Goal: Task Accomplishment & Management: Complete application form

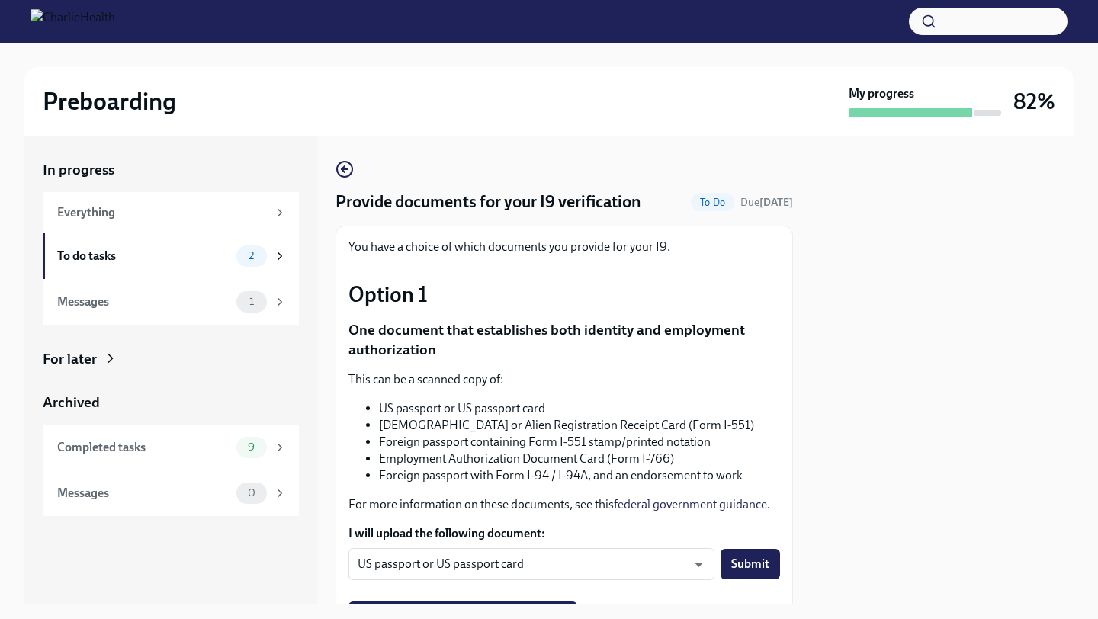
scroll to position [105, 0]
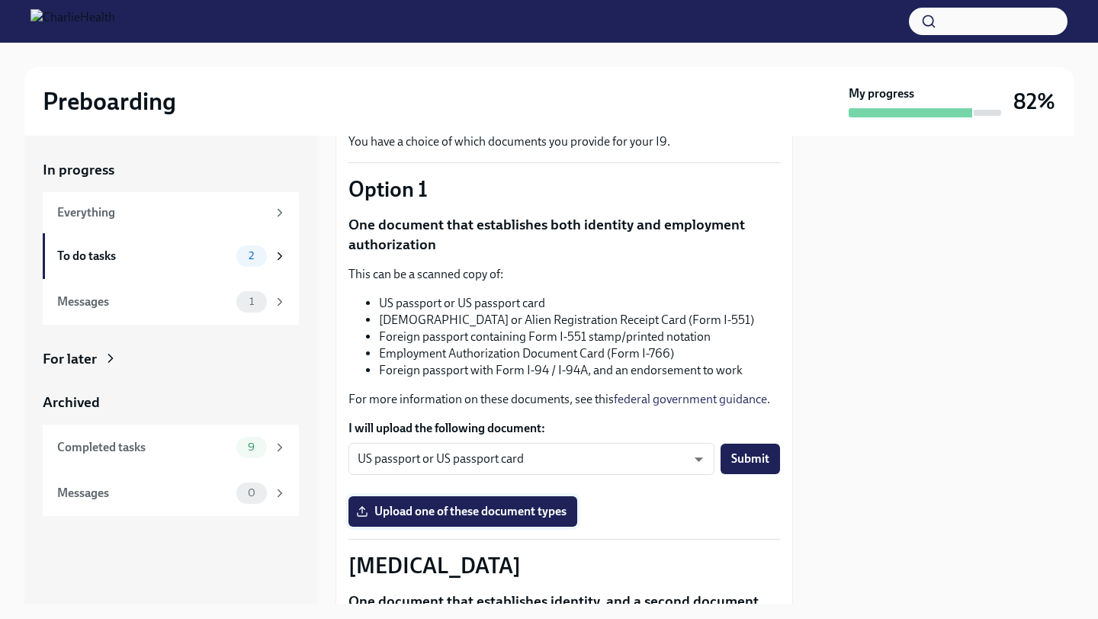
click at [486, 512] on span "Upload one of these document types" at bounding box center [462, 511] width 207 height 15
click at [0, 0] on input "Upload one of these document types" at bounding box center [0, 0] width 0 height 0
click at [441, 502] on label "Upload one of these document types" at bounding box center [462, 511] width 229 height 30
click at [0, 0] on input "Upload one of these document types" at bounding box center [0, 0] width 0 height 0
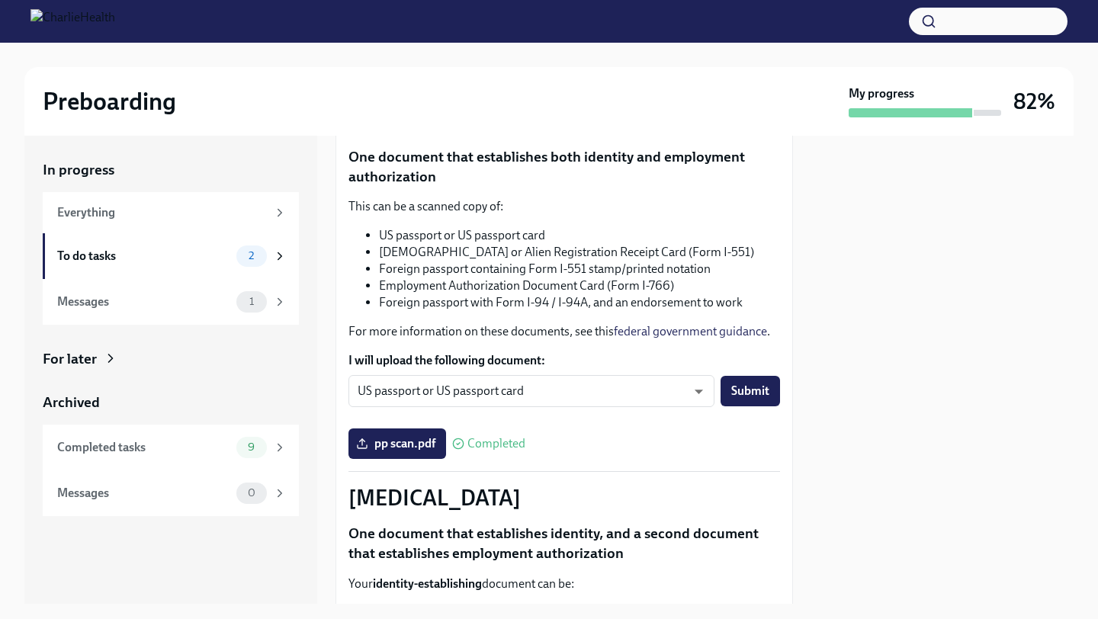
scroll to position [172, 0]
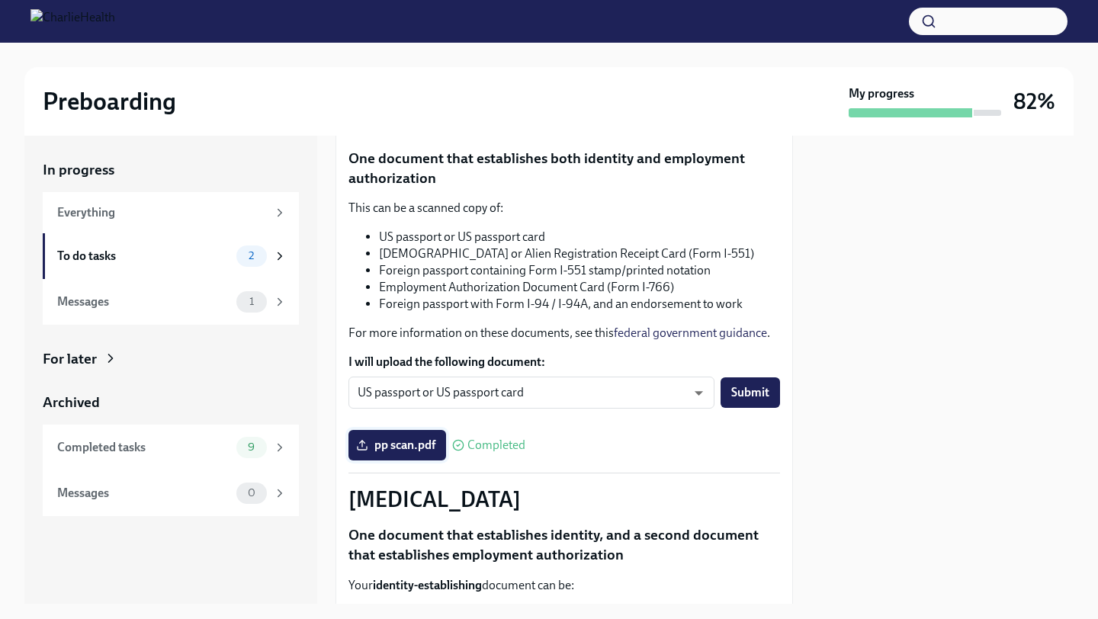
click at [400, 450] on span "pp scan.pdf" at bounding box center [397, 445] width 76 height 15
click at [0, 0] on input "pp scan.pdf" at bounding box center [0, 0] width 0 height 0
click at [417, 453] on span "pp scan.pdf" at bounding box center [397, 445] width 76 height 15
click at [0, 0] on input "pp scan.pdf" at bounding box center [0, 0] width 0 height 0
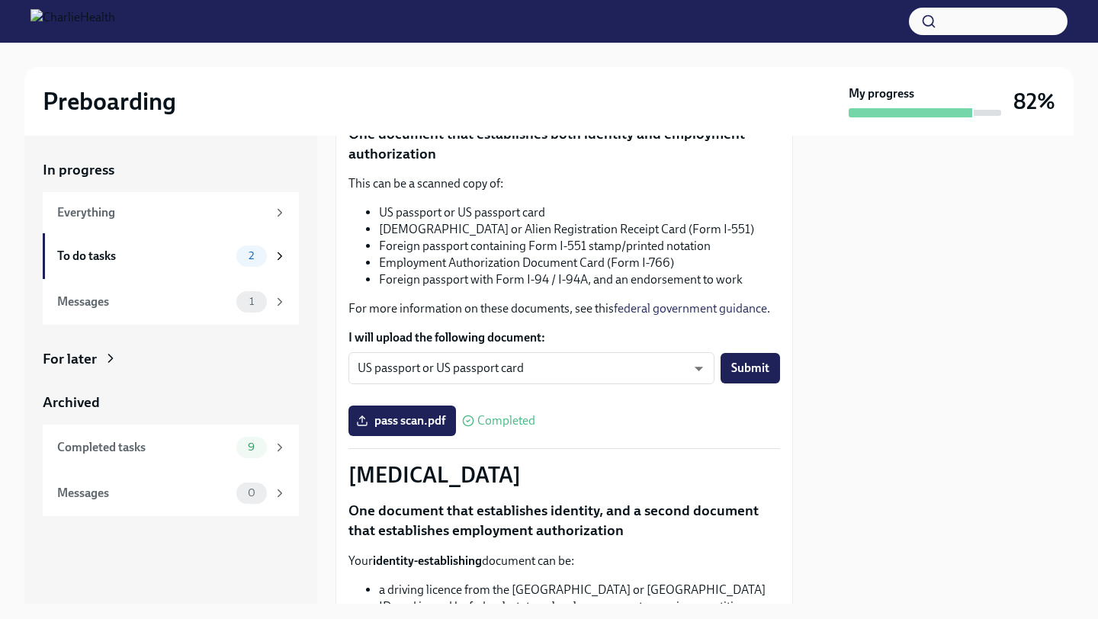
scroll to position [191, 0]
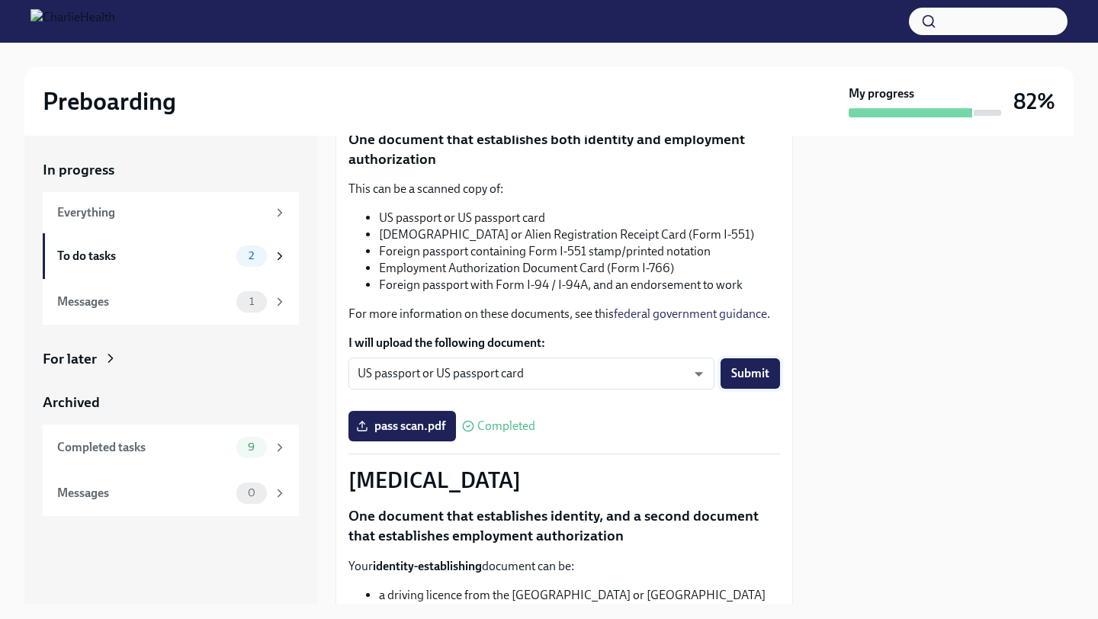
click at [758, 372] on span "Submit" at bounding box center [750, 373] width 38 height 15
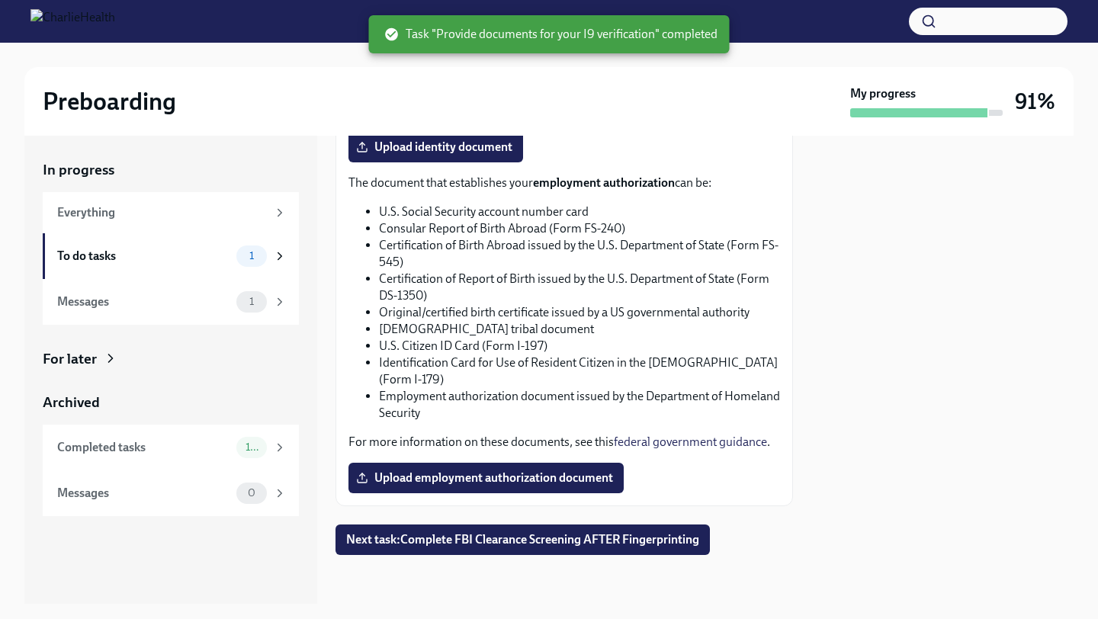
scroll to position [0, 0]
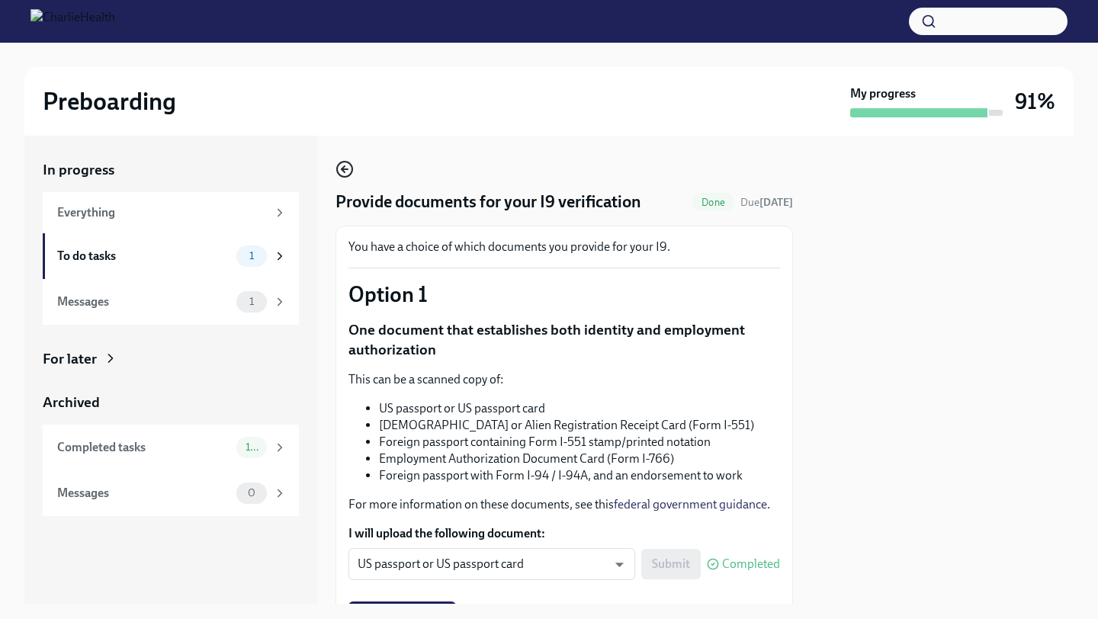
click at [338, 165] on circle "button" at bounding box center [344, 169] width 15 height 15
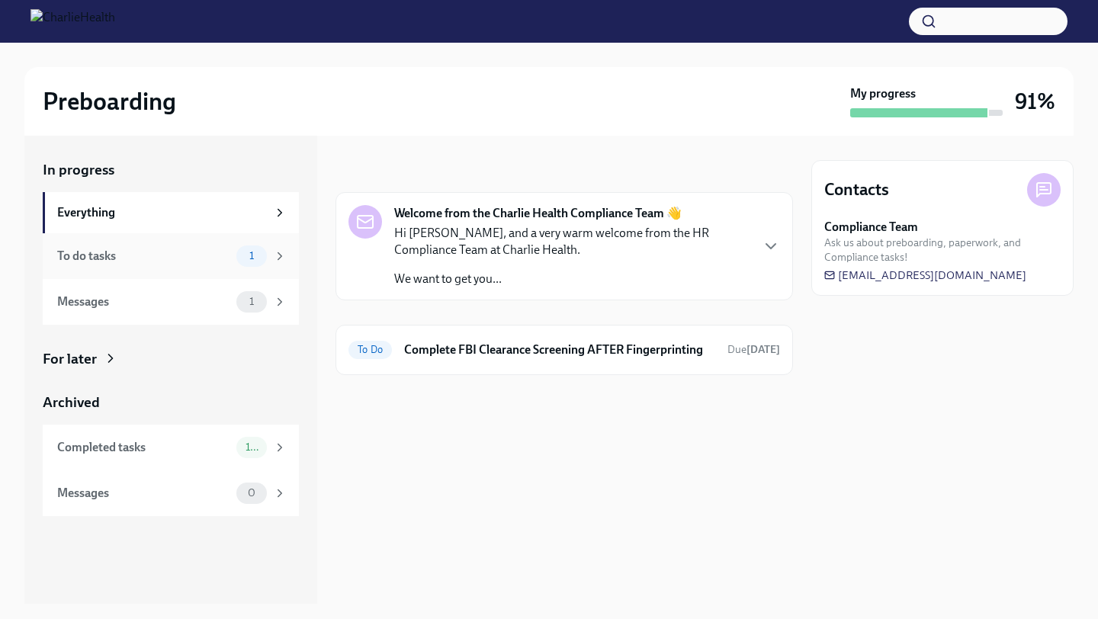
click at [221, 257] on div "To do tasks" at bounding box center [143, 256] width 173 height 17
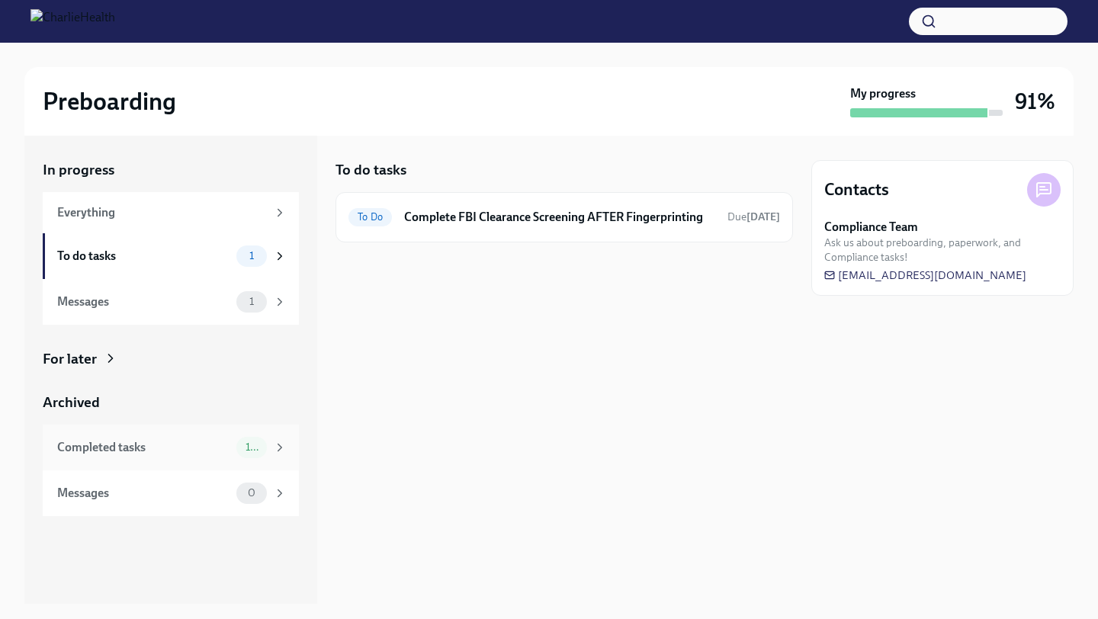
click at [177, 455] on div "Completed tasks 10" at bounding box center [171, 447] width 229 height 21
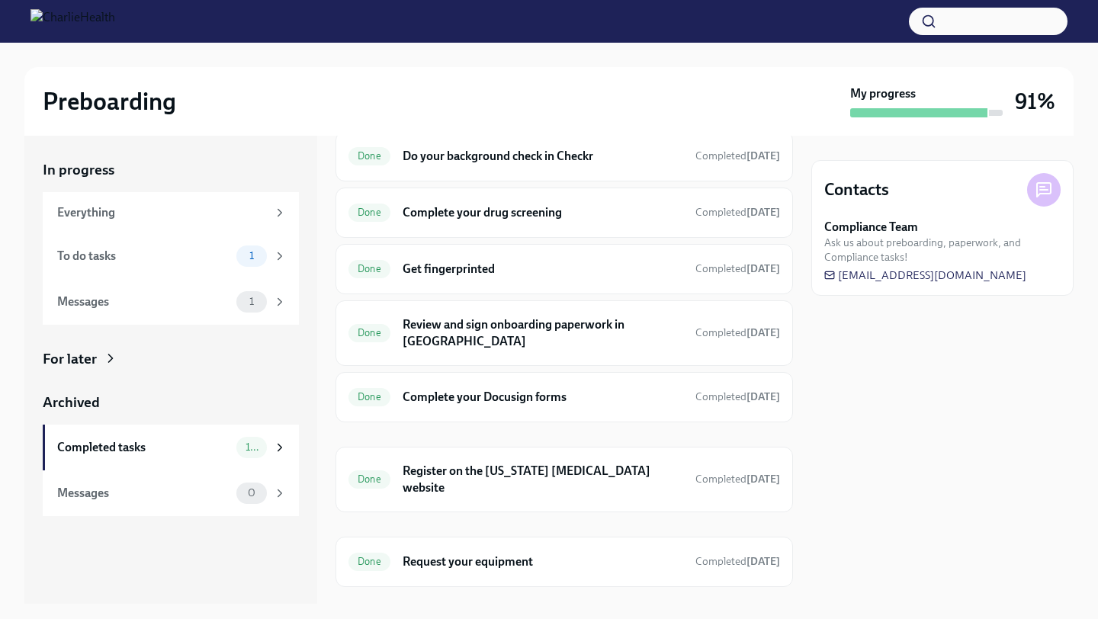
scroll to position [246, 0]
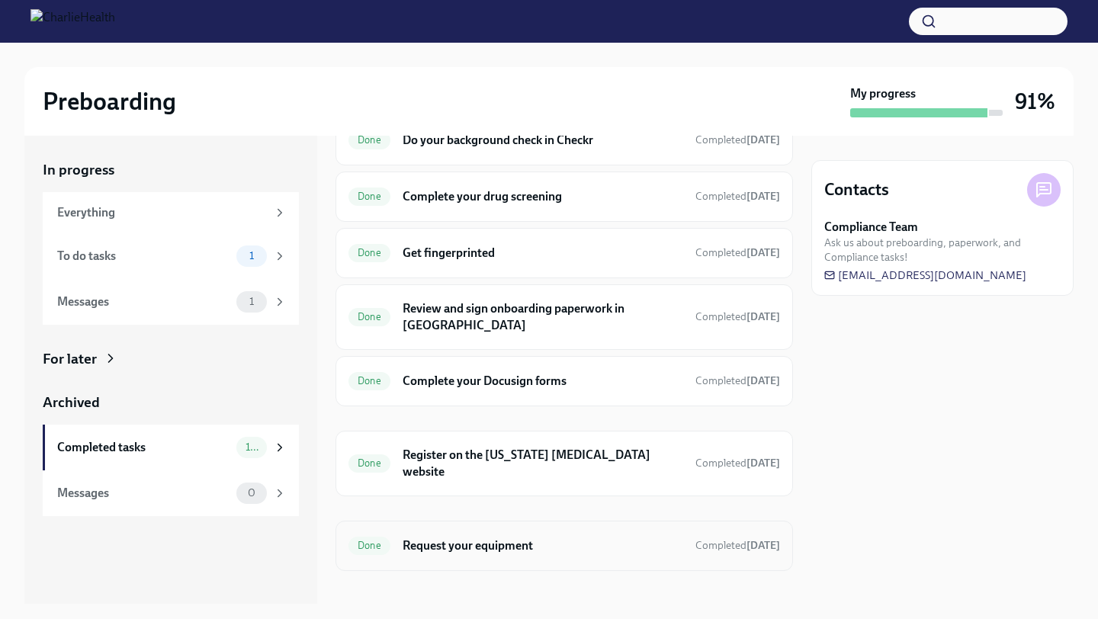
click at [553, 537] on h6 "Request your equipment" at bounding box center [543, 545] width 281 height 17
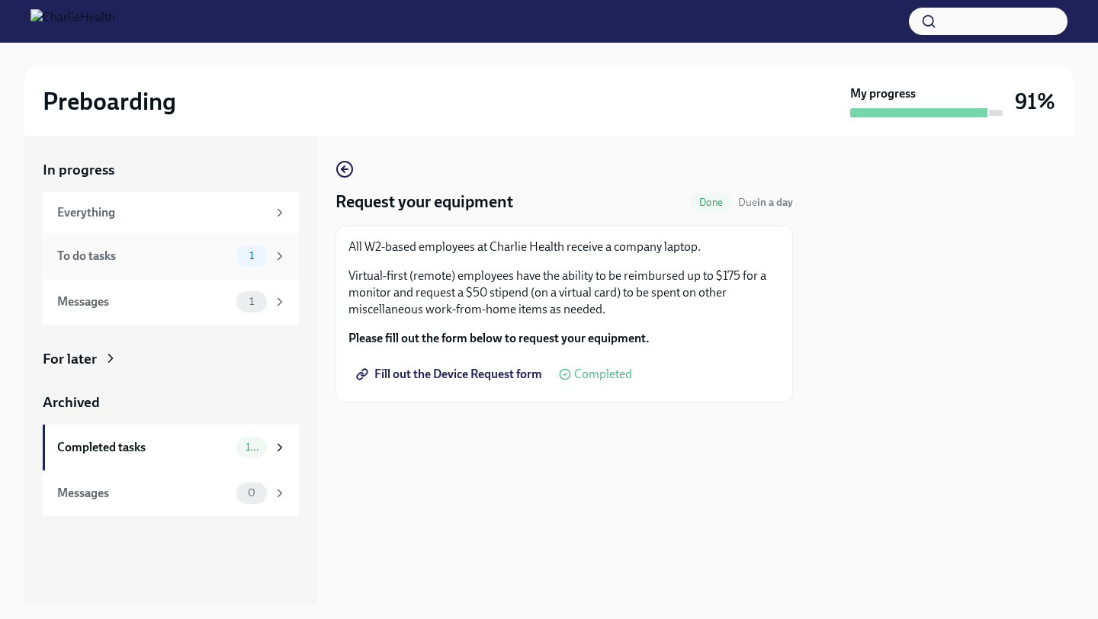
click at [242, 255] on span "1" at bounding box center [251, 255] width 23 height 11
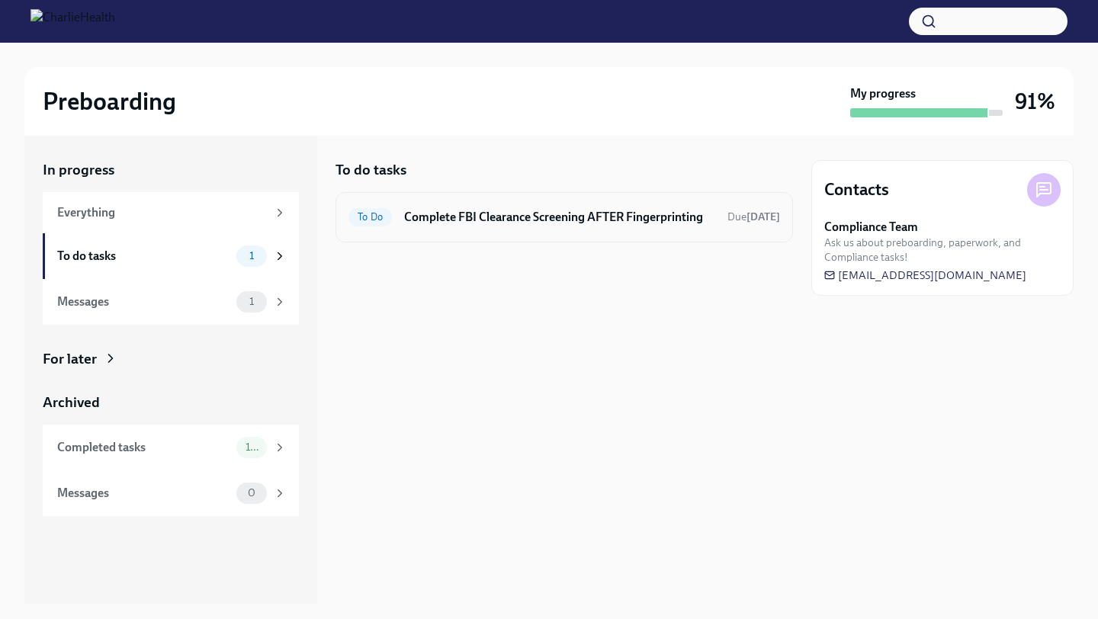
click at [626, 215] on h6 "Complete FBI Clearance Screening AFTER Fingerprinting" at bounding box center [559, 217] width 311 height 17
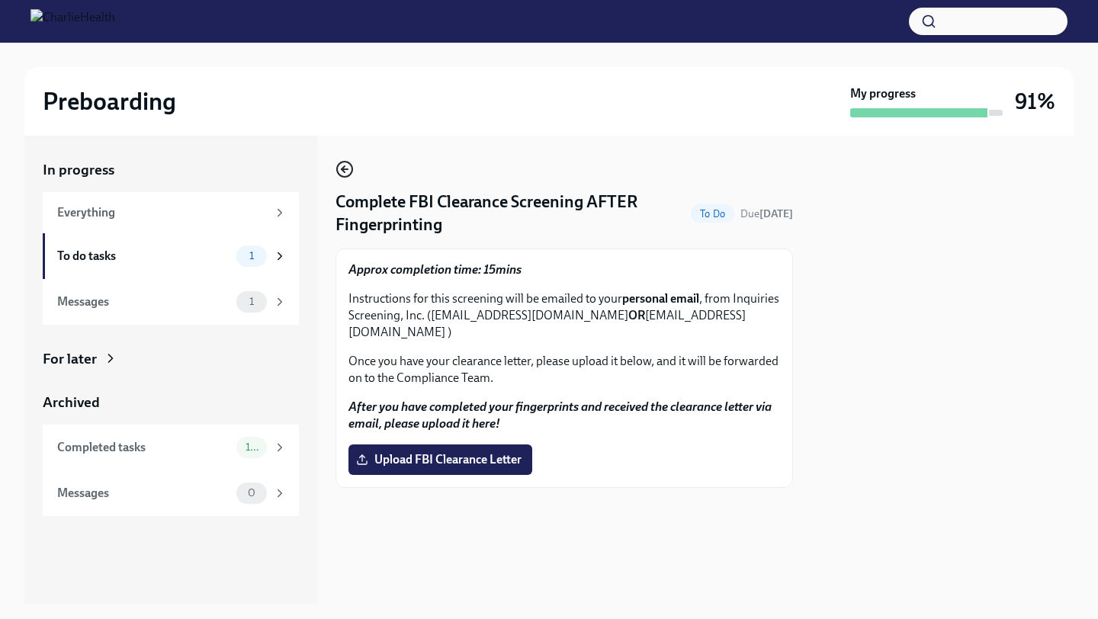
click at [346, 164] on icon "button" at bounding box center [344, 169] width 18 height 18
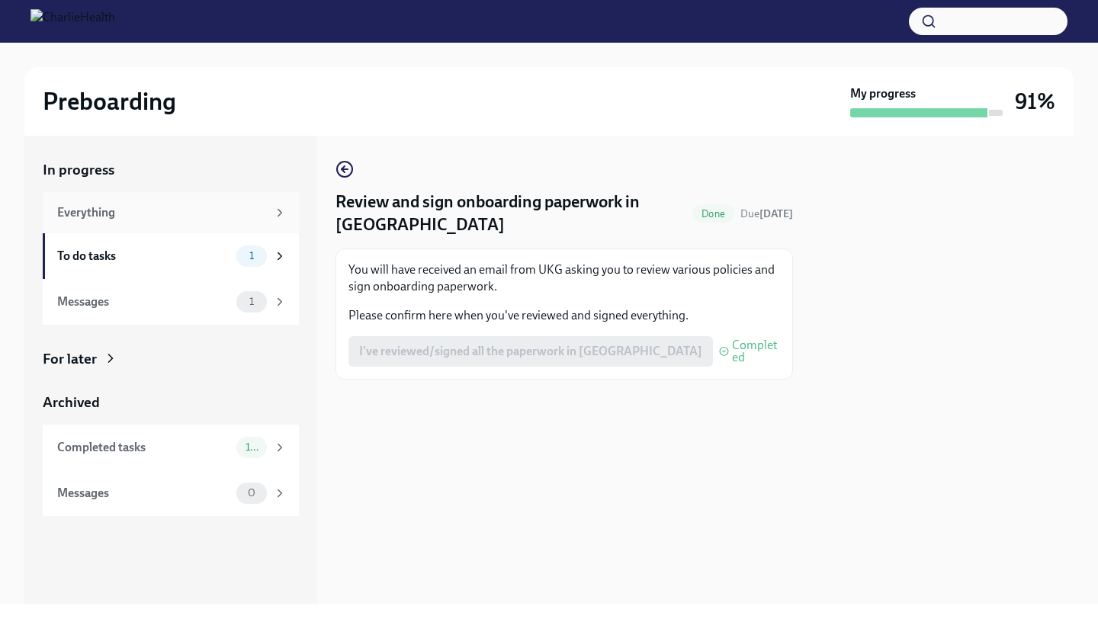
click at [127, 206] on div "Everything" at bounding box center [162, 212] width 210 height 17
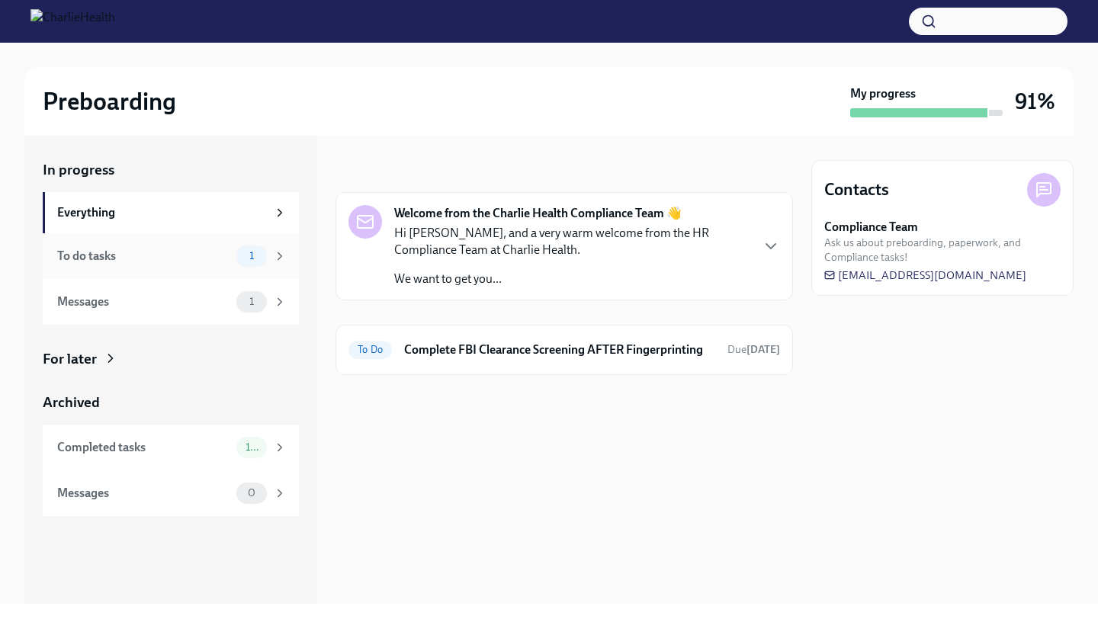
click at [118, 242] on div "To do tasks 1" at bounding box center [171, 256] width 256 height 46
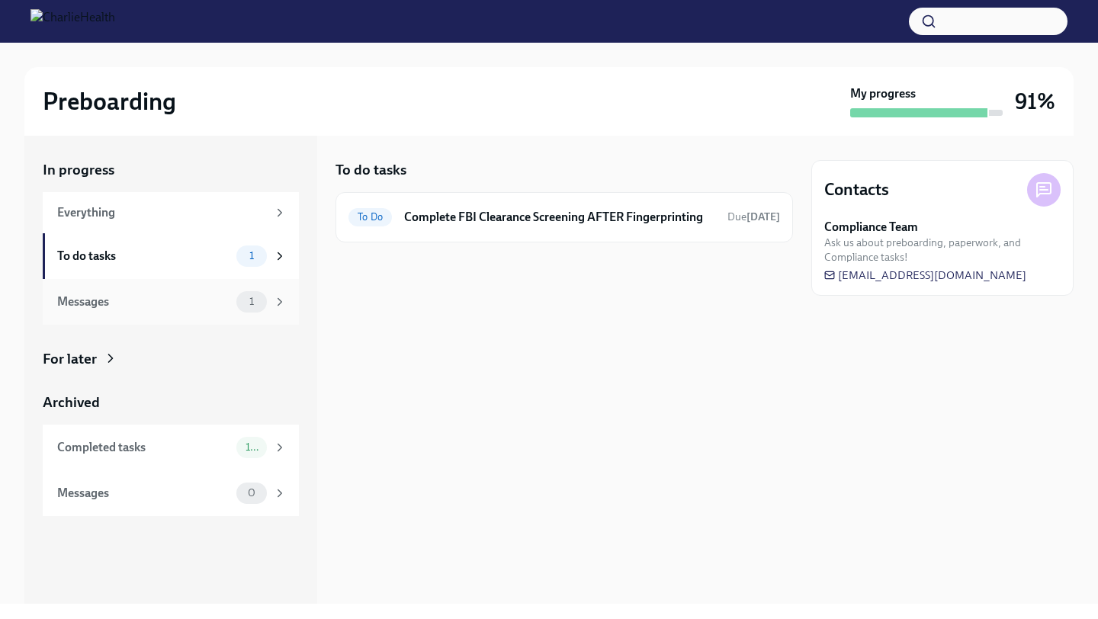
click at [133, 307] on div "Messages" at bounding box center [143, 302] width 173 height 17
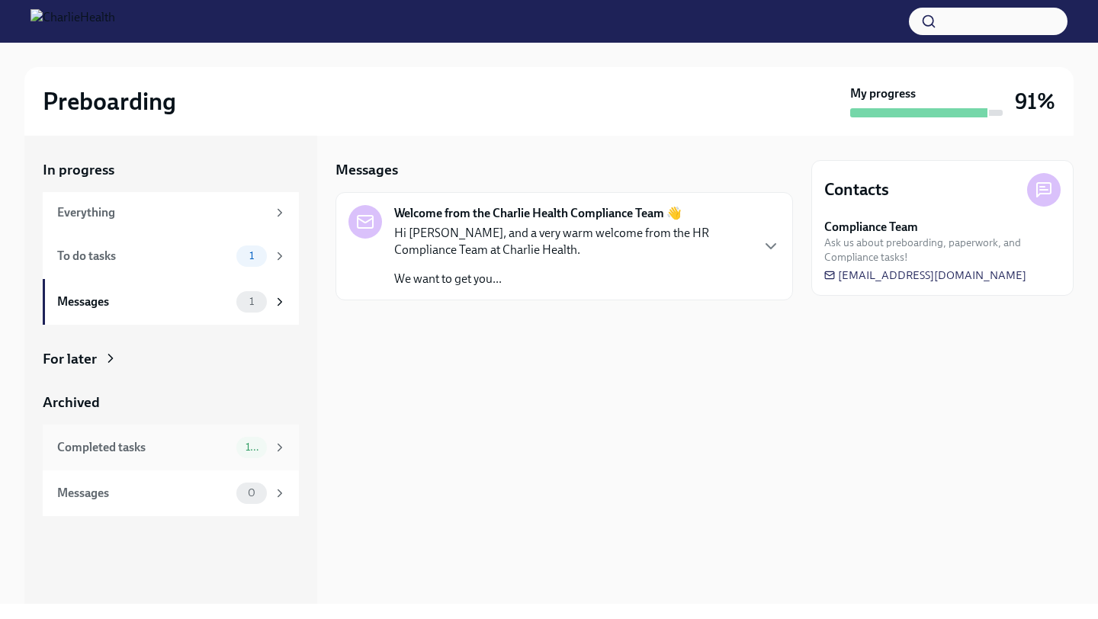
click at [198, 450] on div "Completed tasks" at bounding box center [143, 447] width 173 height 17
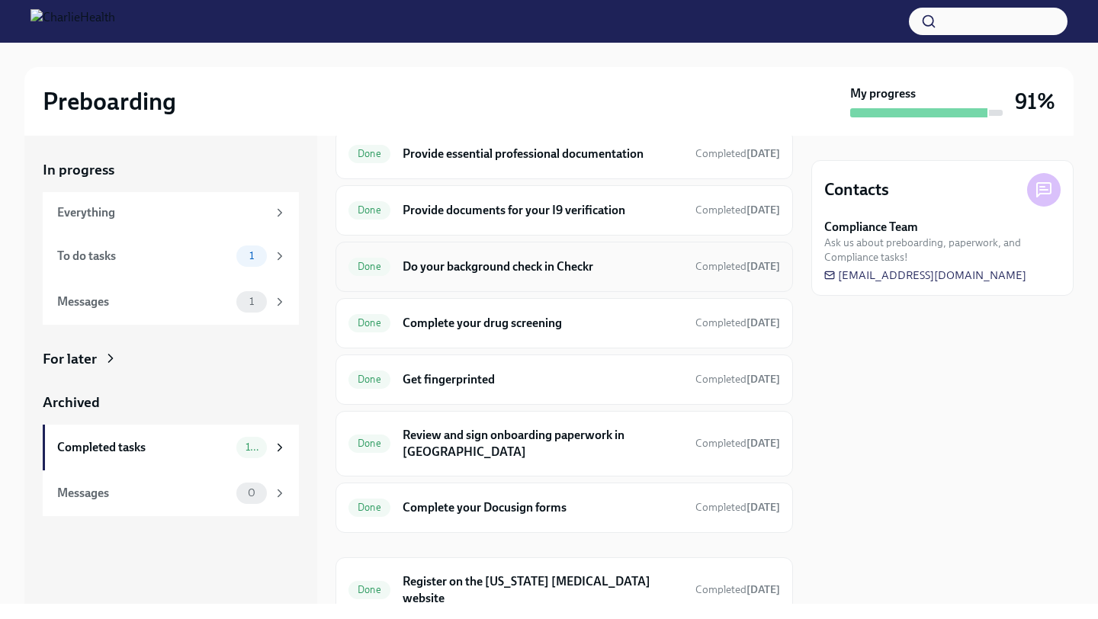
scroll to position [246, 0]
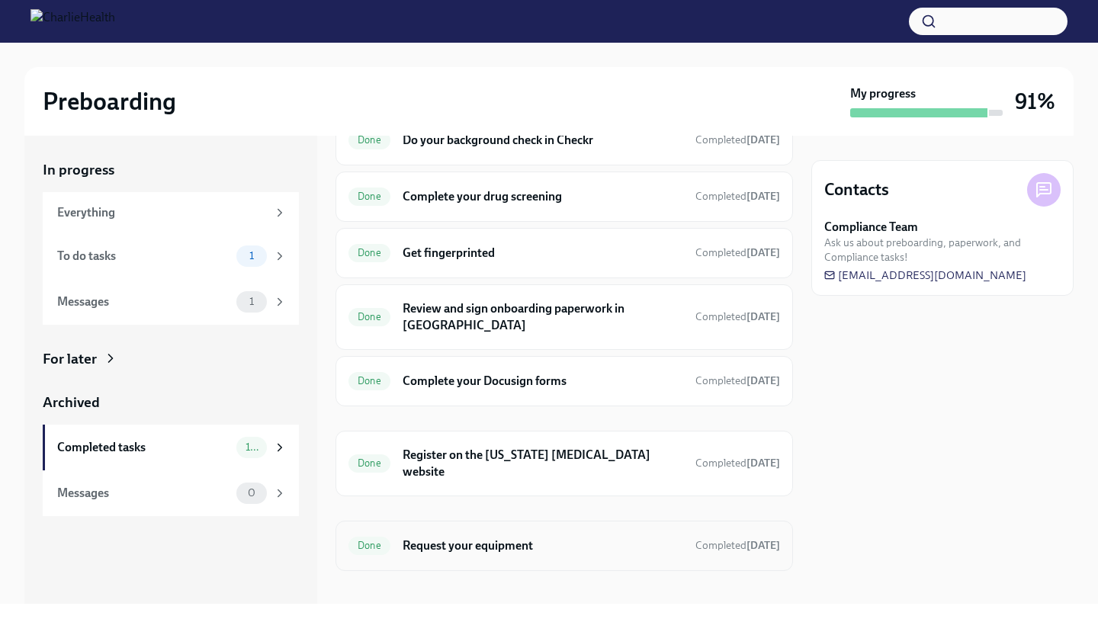
click at [485, 538] on h6 "Request your equipment" at bounding box center [543, 545] width 281 height 17
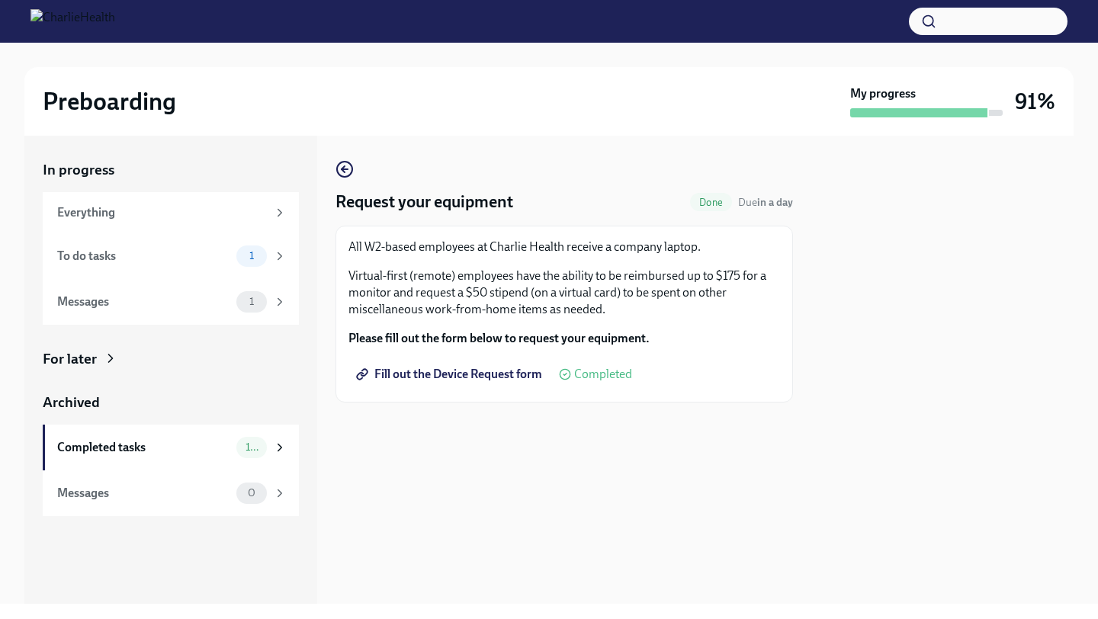
click at [474, 380] on span "Fill out the Device Request form" at bounding box center [450, 374] width 183 height 15
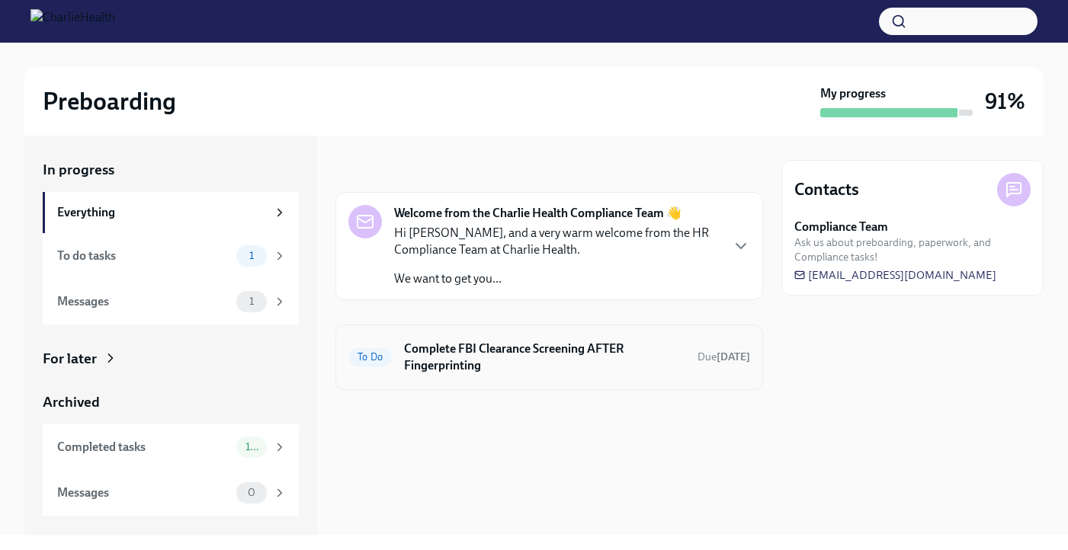
click at [560, 352] on h6 "Complete FBI Clearance Screening AFTER Fingerprinting" at bounding box center [544, 358] width 281 height 34
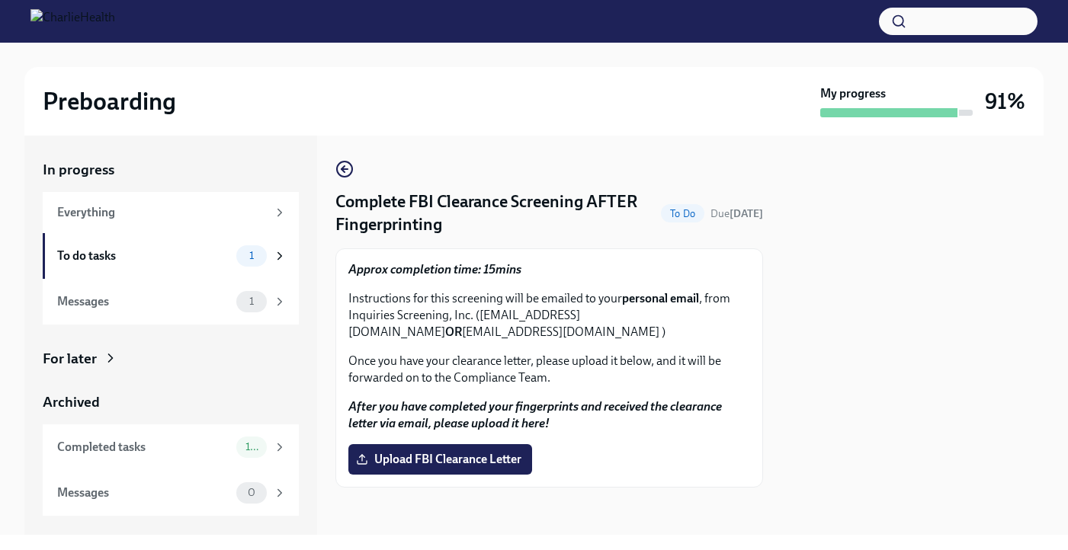
click at [355, 118] on div "Preboarding My progress 91%" at bounding box center [533, 101] width 1019 height 69
